Goal: Find specific page/section: Find specific page/section

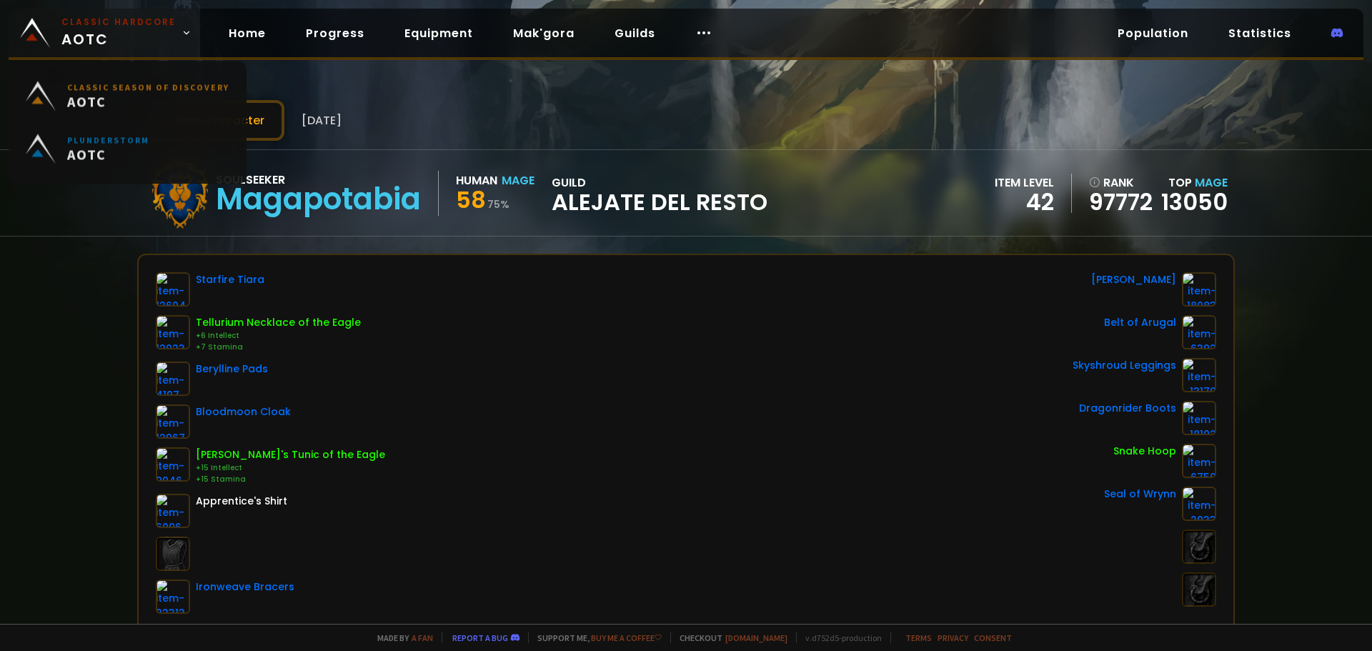
click at [112, 22] on small "Classic Hardcore" at bounding box center [118, 22] width 114 height 13
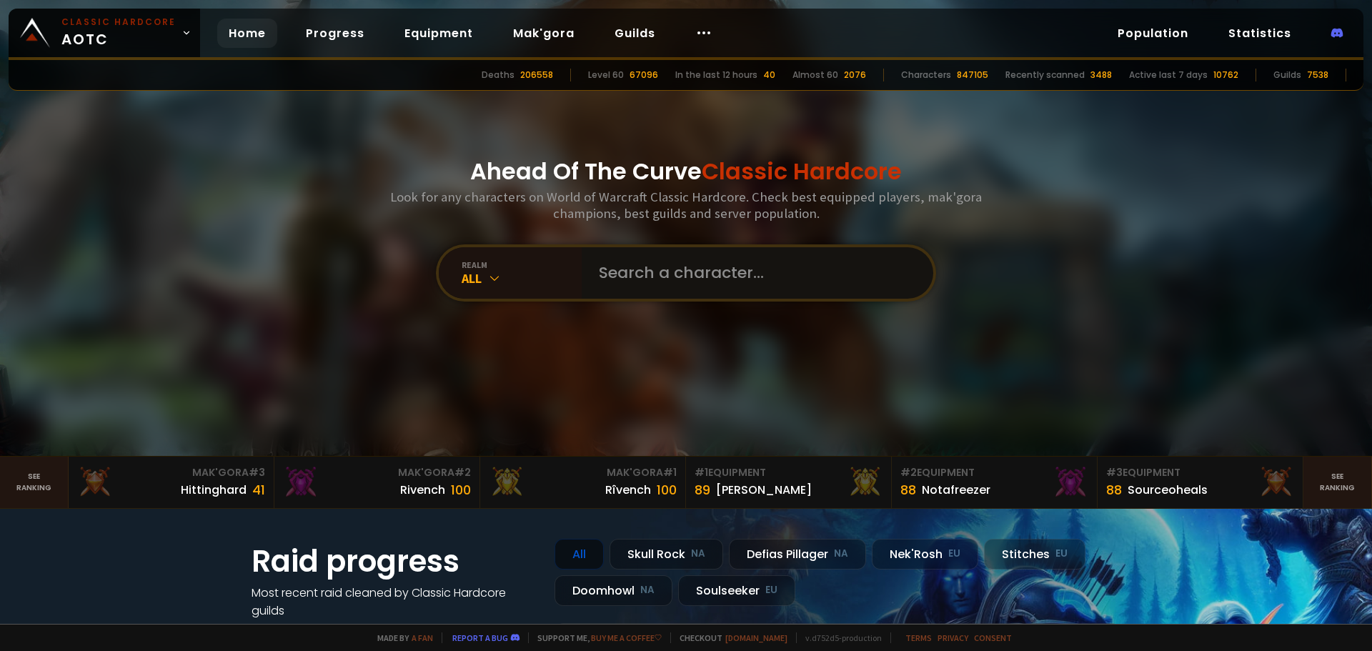
click at [726, 267] on input "text" at bounding box center [753, 272] width 326 height 51
type input "sygurd"
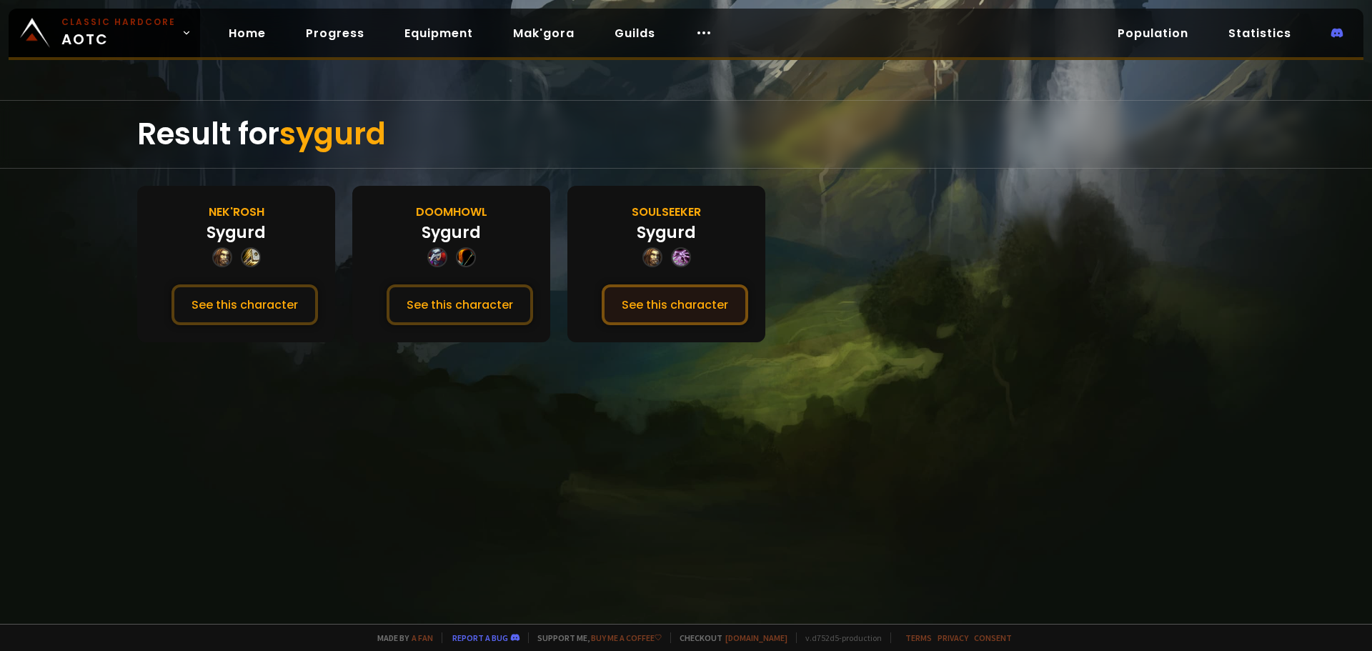
click at [657, 295] on button "See this character" at bounding box center [675, 304] width 146 height 41
